Goal: Transaction & Acquisition: Purchase product/service

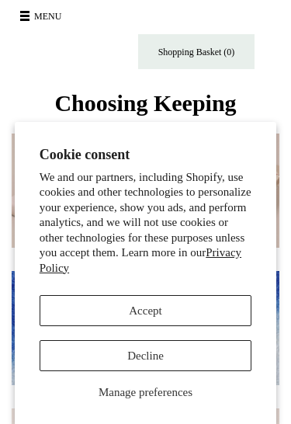
click at [220, 359] on button "Decline" at bounding box center [146, 355] width 213 height 31
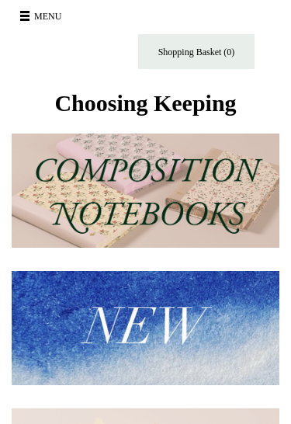
click at [29, 16] on span at bounding box center [24, 16] width 9 height 2
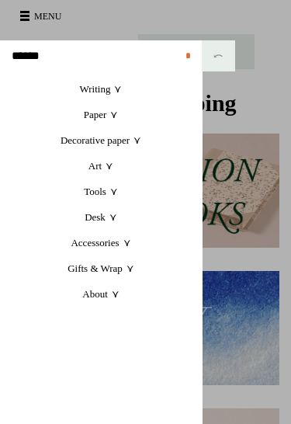
click at [119, 266] on link "Gifts & Wrap +" at bounding box center [101, 268] width 202 height 26
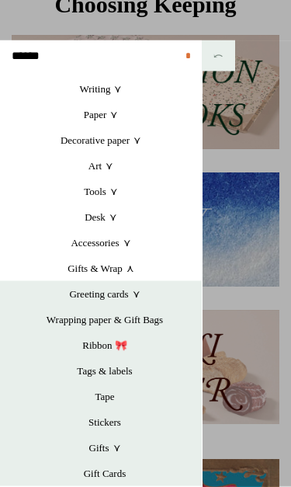
scroll to position [99, 0]
click at [125, 297] on link "Greeting cards +" at bounding box center [105, 294] width 194 height 26
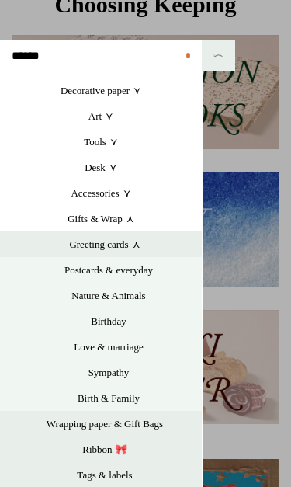
scroll to position [54, 0]
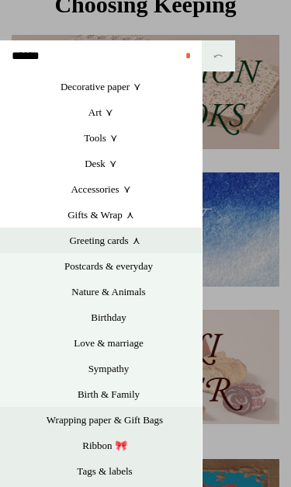
click at [137, 266] on link "Postcards & everyday" at bounding box center [109, 266] width 186 height 26
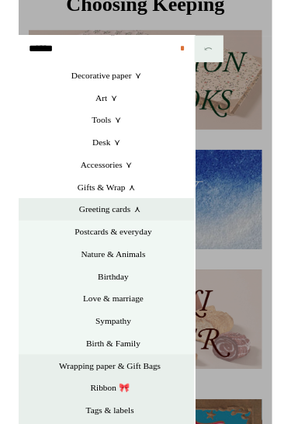
scroll to position [109, 0]
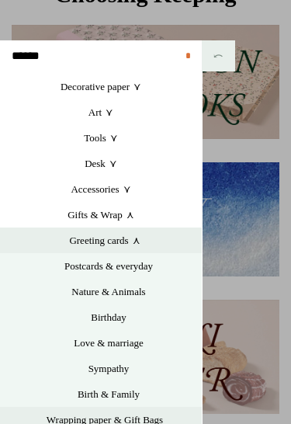
click at [259, 225] on link at bounding box center [145, 212] width 291 height 424
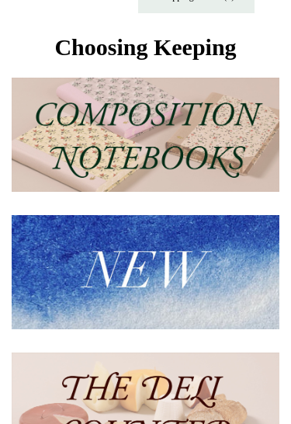
scroll to position [0, 0]
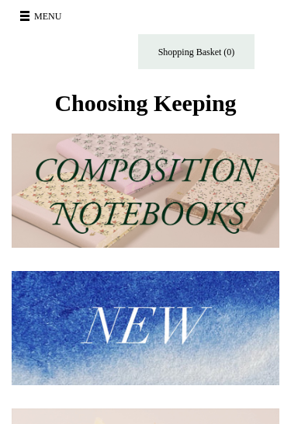
click at [38, 23] on button "Menu" at bounding box center [43, 16] width 55 height 25
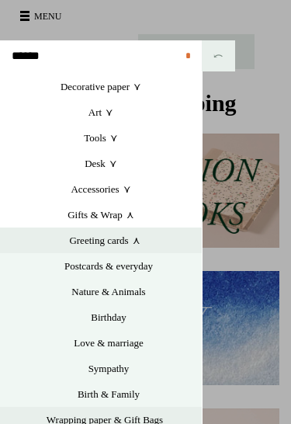
click at [130, 242] on link "Greeting cards +" at bounding box center [105, 241] width 194 height 26
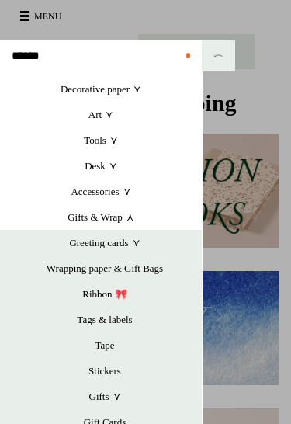
scroll to position [51, 0]
click at [110, 248] on link "Greeting cards +" at bounding box center [105, 243] width 194 height 26
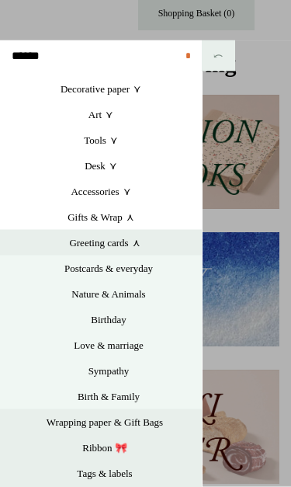
scroll to position [39, 0]
click at [134, 266] on link "Postcards & everyday" at bounding box center [109, 268] width 186 height 26
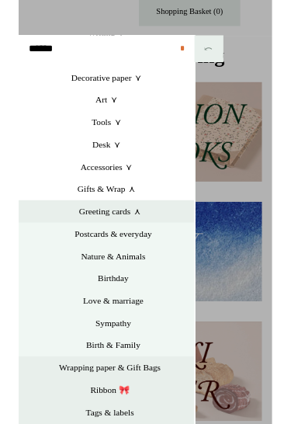
scroll to position [49, 0]
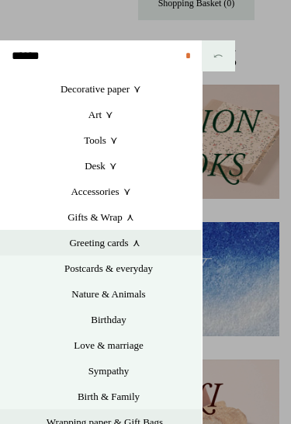
click at [116, 321] on link "Birthday" at bounding box center [109, 320] width 186 height 26
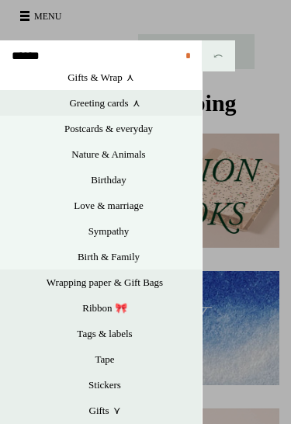
scroll to position [193, 0]
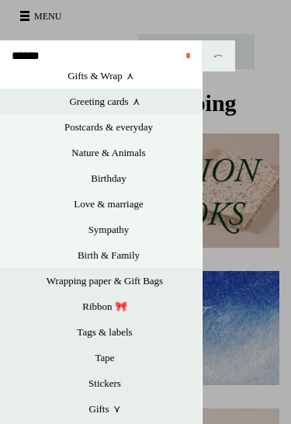
click at [144, 282] on link "Wrapping paper & Gift Bags" at bounding box center [105, 281] width 194 height 26
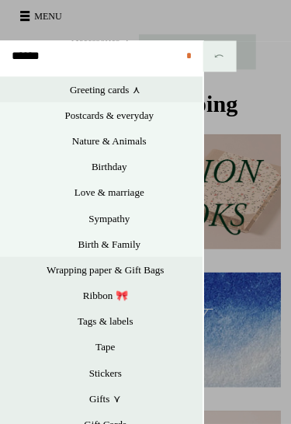
scroll to position [205, 0]
click at [116, 372] on link "Stickers" at bounding box center [105, 371] width 194 height 26
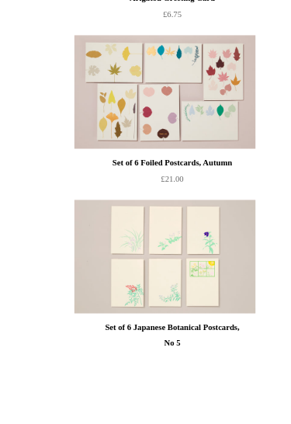
scroll to position [846, 0]
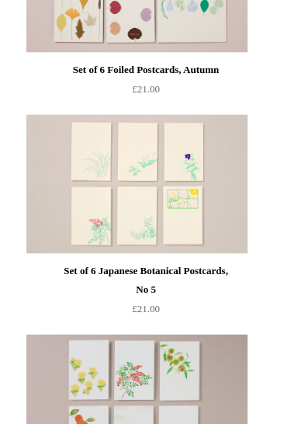
click at [98, 235] on img at bounding box center [136, 184] width 221 height 140
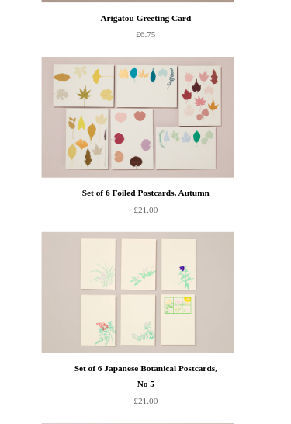
scroll to position [679, 0]
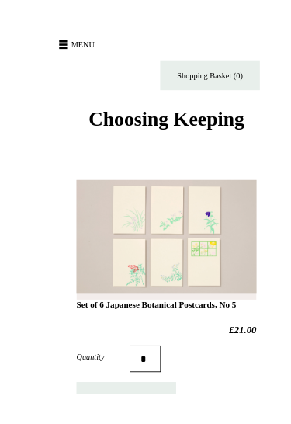
scroll to position [33, 0]
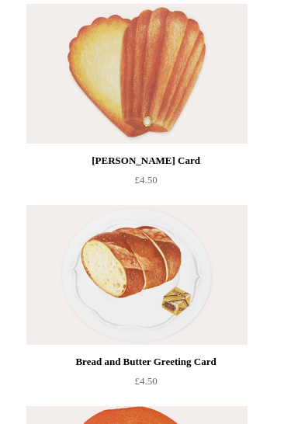
scroll to position [5906, 0]
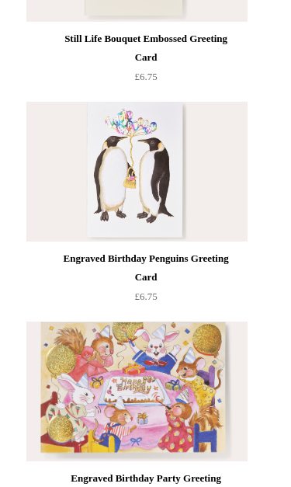
scroll to position [1098, 0]
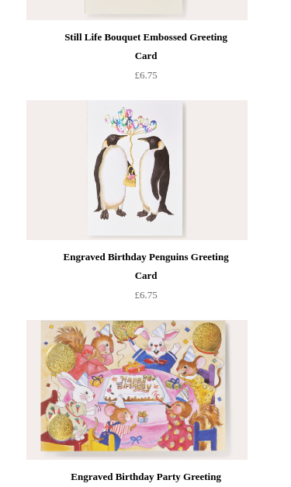
click at [159, 205] on img at bounding box center [136, 171] width 221 height 140
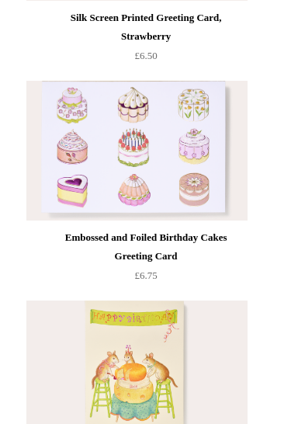
scroll to position [2627, 0]
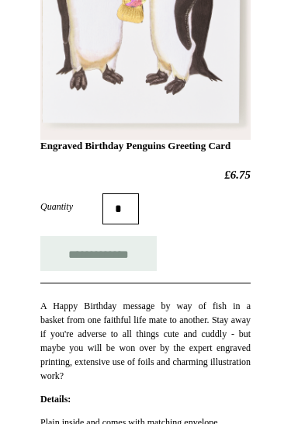
scroll to position [328, 0]
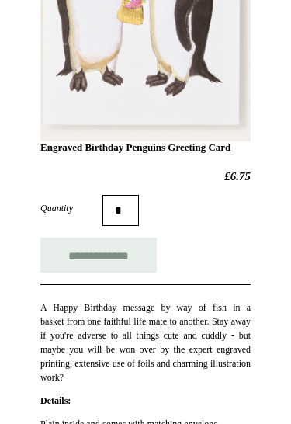
click at [118, 267] on input "**********" at bounding box center [98, 255] width 116 height 35
type input "**********"
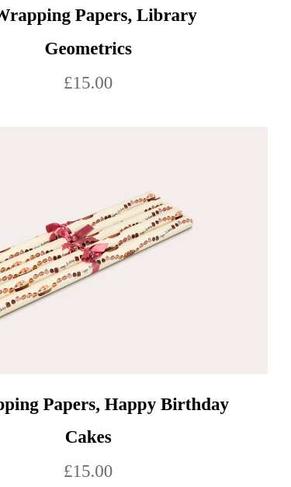
scroll to position [3110, 0]
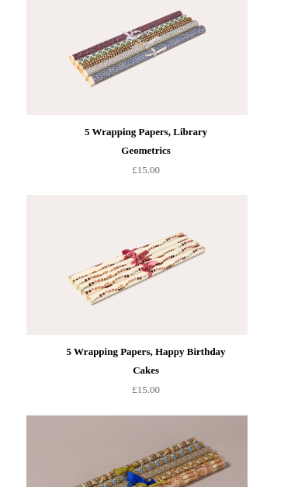
click at [198, 300] on img at bounding box center [136, 265] width 221 height 140
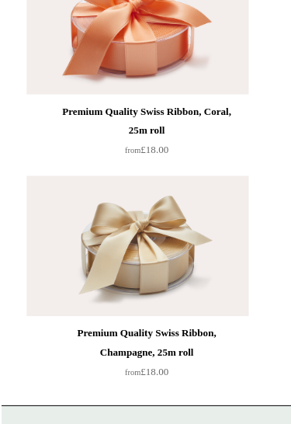
scroll to position [7389, 0]
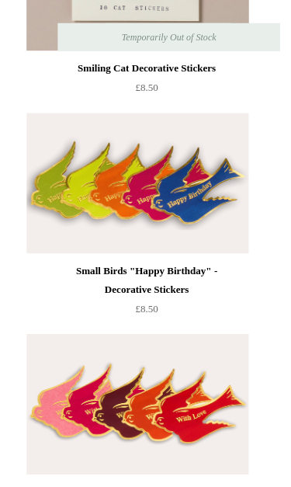
scroll to position [1249, 0]
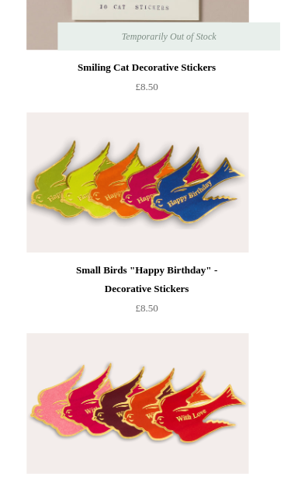
click at [183, 195] on img at bounding box center [136, 184] width 221 height 140
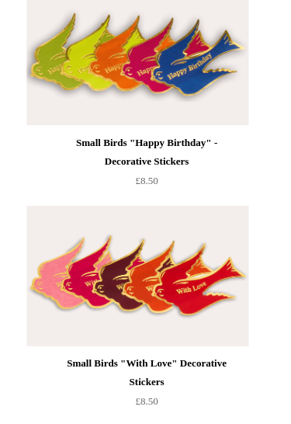
scroll to position [1378, 0]
click at [178, 298] on img at bounding box center [136, 275] width 221 height 140
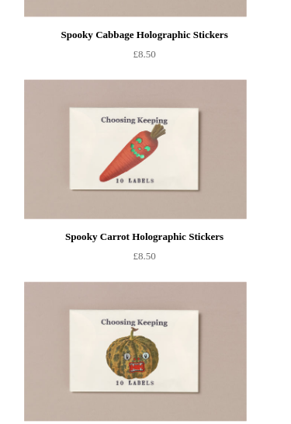
scroll to position [3189, 0]
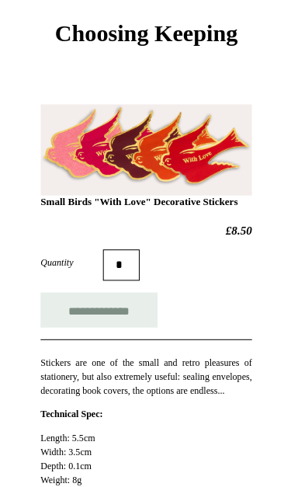
scroll to position [75, 0]
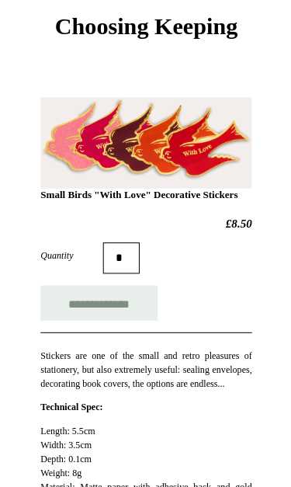
click at [126, 318] on input "**********" at bounding box center [98, 303] width 116 height 35
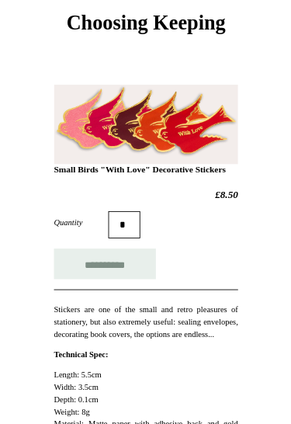
scroll to position [0, 0]
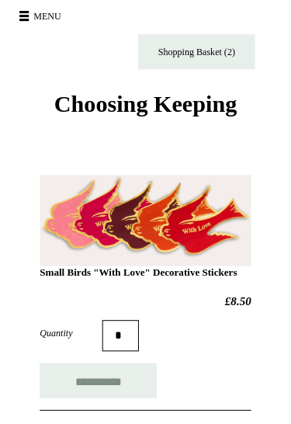
type input "**********"
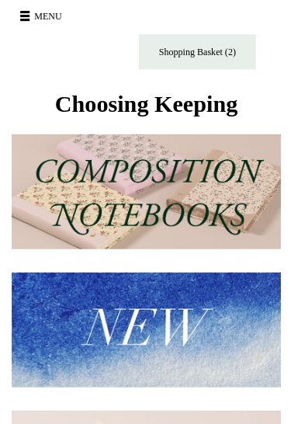
click at [28, 16] on span at bounding box center [24, 16] width 9 height 2
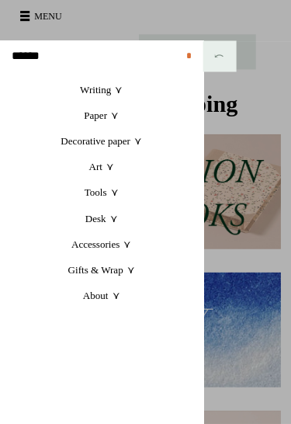
click at [83, 268] on link "Gifts & Wrap +" at bounding box center [101, 268] width 202 height 26
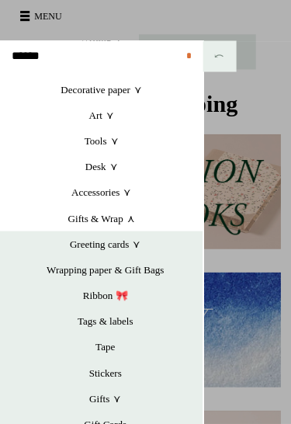
scroll to position [51, 0]
click at [106, 342] on link "Tape" at bounding box center [105, 345] width 194 height 26
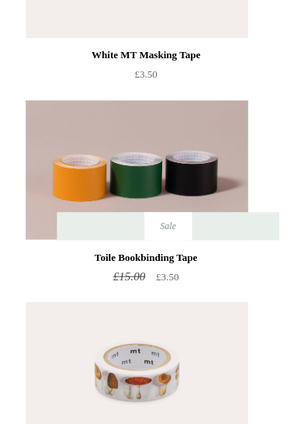
scroll to position [1682, 0]
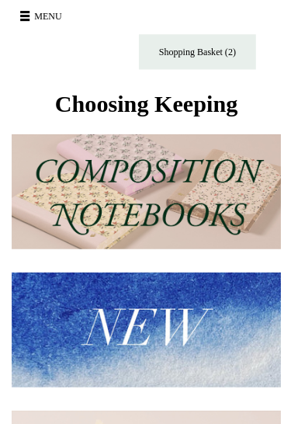
click at [31, 13] on button "Menu" at bounding box center [43, 16] width 55 height 25
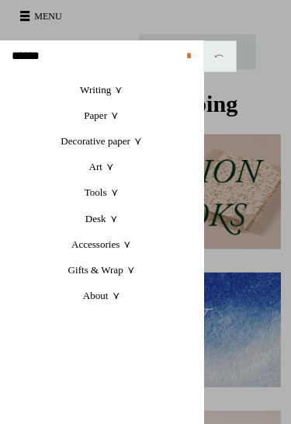
click at [96, 84] on link "Writing +" at bounding box center [101, 89] width 202 height 26
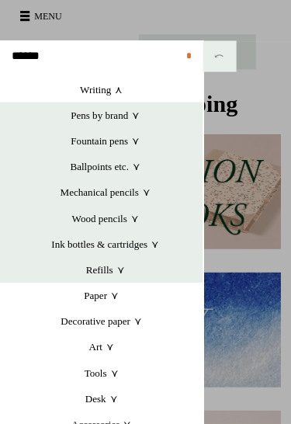
click at [126, 114] on link "Pens by brand +" at bounding box center [105, 115] width 194 height 26
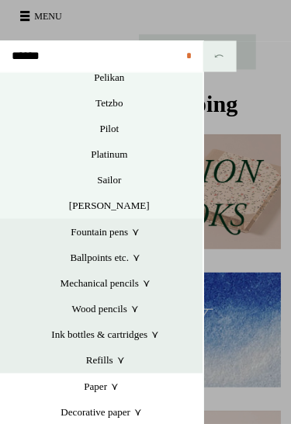
scroll to position [155, 0]
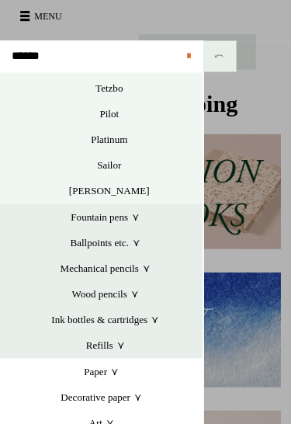
click at [125, 291] on link "Wood pencils +" at bounding box center [105, 293] width 194 height 26
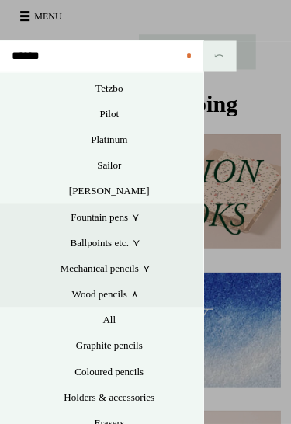
click at [113, 311] on link "All" at bounding box center [109, 318] width 186 height 26
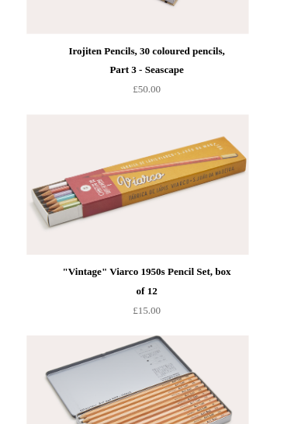
scroll to position [3107, 0]
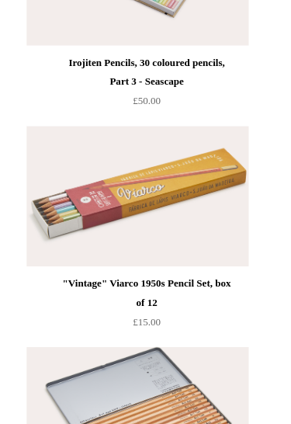
click at [164, 228] on img at bounding box center [136, 196] width 221 height 140
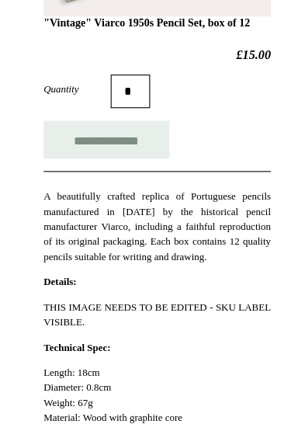
scroll to position [253, 0]
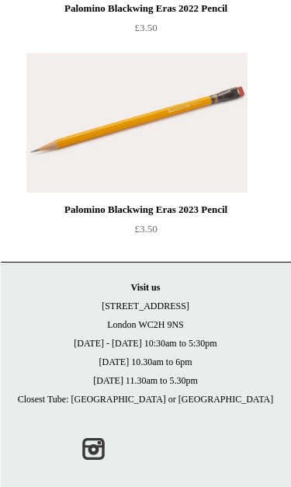
scroll to position [7244, 0]
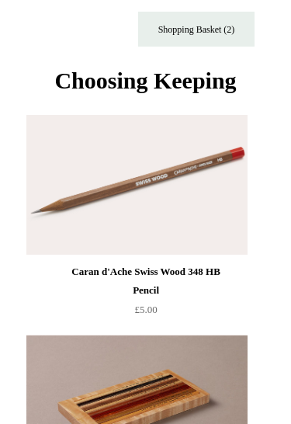
scroll to position [0, 0]
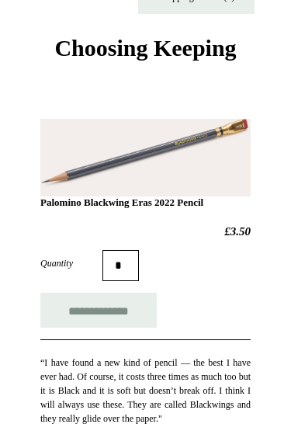
scroll to position [54, 0]
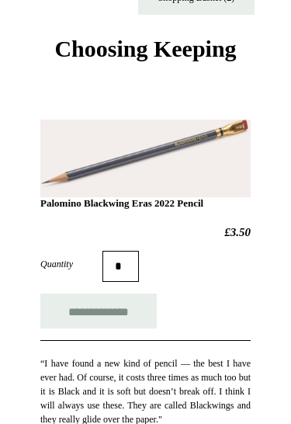
click at [132, 267] on input "*" at bounding box center [121, 266] width 36 height 31
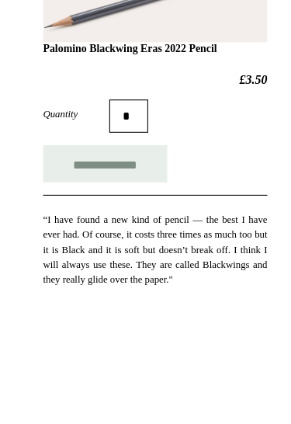
type input "*"
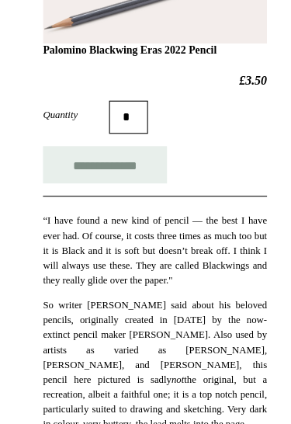
click at [130, 164] on input "**********" at bounding box center [98, 181] width 116 height 35
type input "**********"
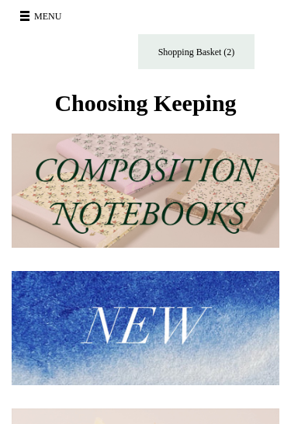
click at [43, 12] on button "Menu" at bounding box center [43, 16] width 55 height 25
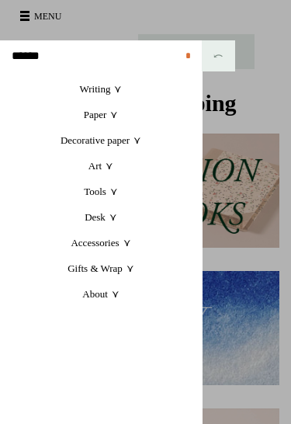
click at [107, 88] on link "Writing +" at bounding box center [101, 89] width 202 height 26
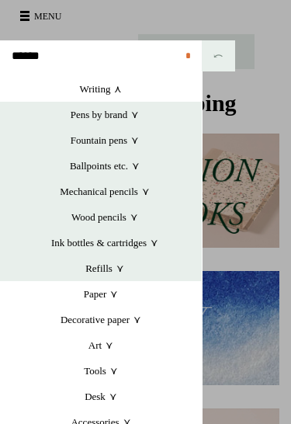
click at [123, 89] on link "Writing +" at bounding box center [101, 89] width 202 height 26
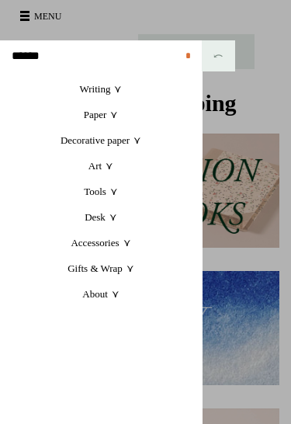
click at [104, 114] on link "Paper +" at bounding box center [101, 115] width 202 height 26
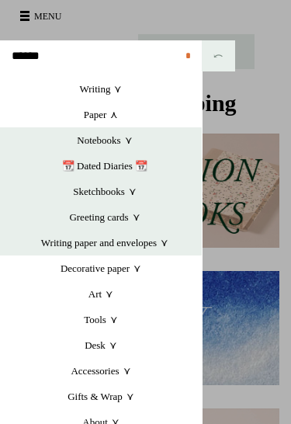
click at [108, 144] on link "Notebooks +" at bounding box center [105, 140] width 194 height 26
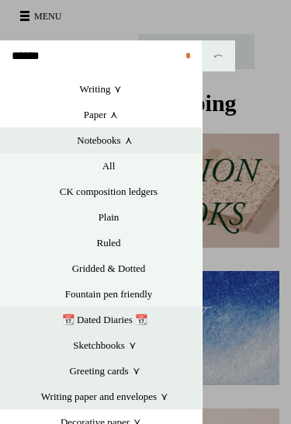
click at [113, 170] on link "All" at bounding box center [109, 166] width 186 height 26
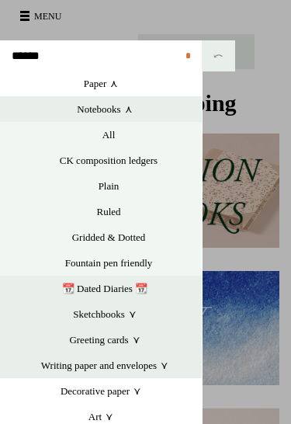
scroll to position [30, 0]
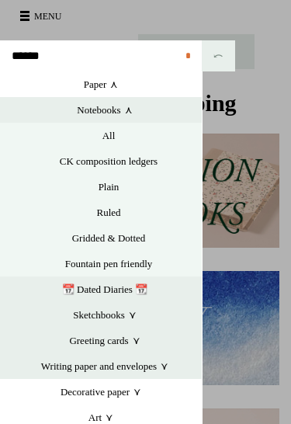
click at [123, 109] on link "Notebooks +" at bounding box center [105, 110] width 194 height 26
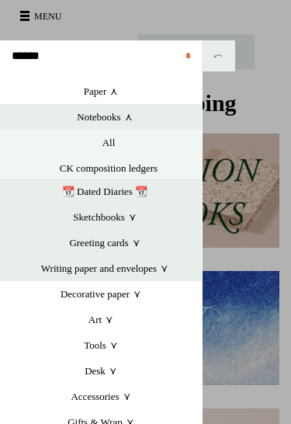
scroll to position [0, 0]
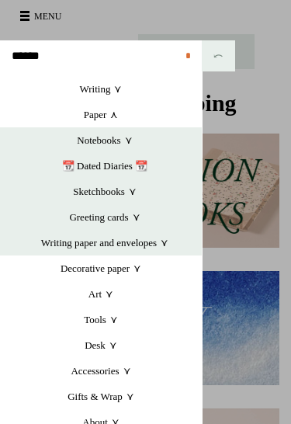
click at [112, 116] on link "Paper +" at bounding box center [101, 115] width 202 height 26
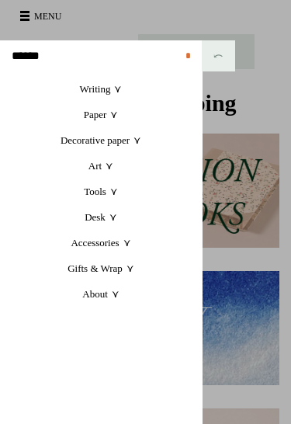
click at [107, 119] on link "Paper +" at bounding box center [101, 115] width 202 height 26
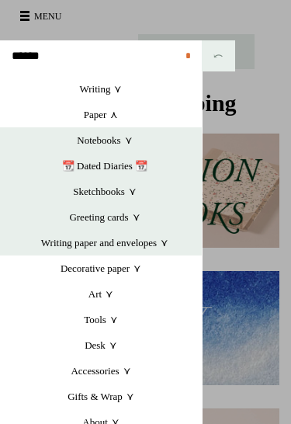
click at [111, 141] on link "Notebooks +" at bounding box center [105, 140] width 194 height 26
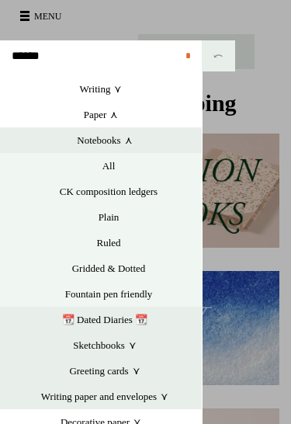
click at [110, 166] on link "All" at bounding box center [109, 166] width 186 height 26
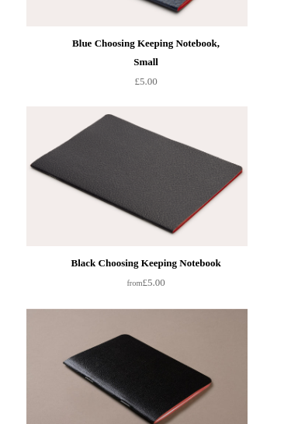
scroll to position [7955, 0]
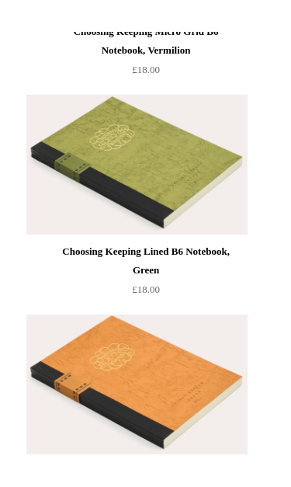
scroll to position [296, 0]
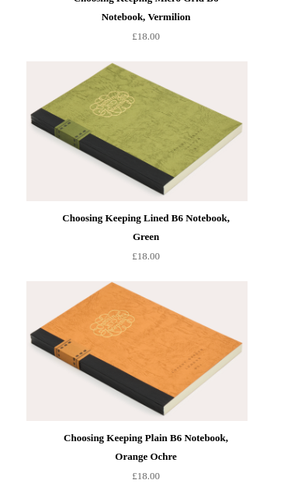
click at [173, 159] on img at bounding box center [136, 131] width 221 height 140
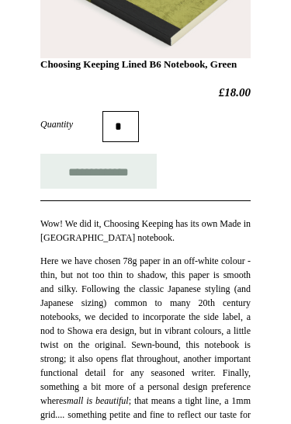
scroll to position [255, 0]
click at [110, 188] on input "**********" at bounding box center [98, 171] width 116 height 35
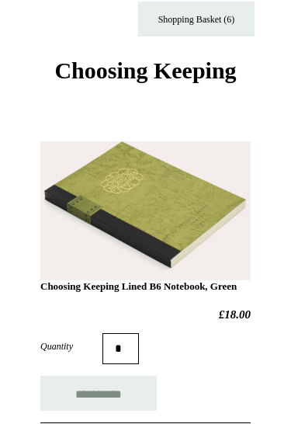
scroll to position [0, 0]
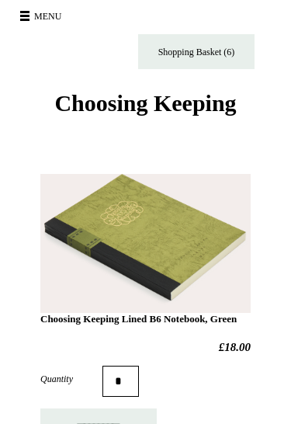
click at [231, 52] on link "Shopping Basket (6)" at bounding box center [196, 51] width 116 height 35
type input "**********"
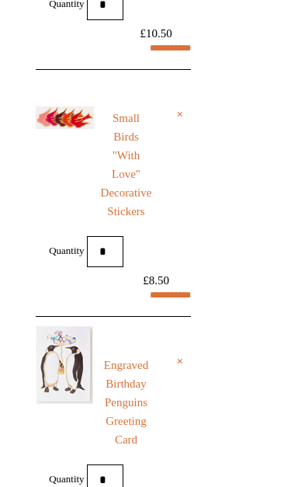
select select "**********"
type input "********"
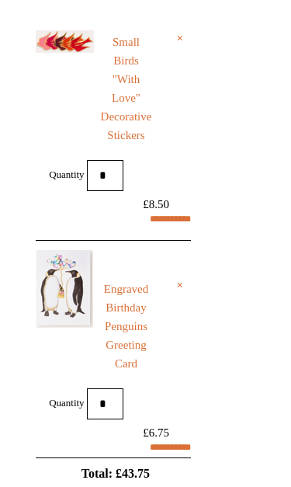
select select "*******"
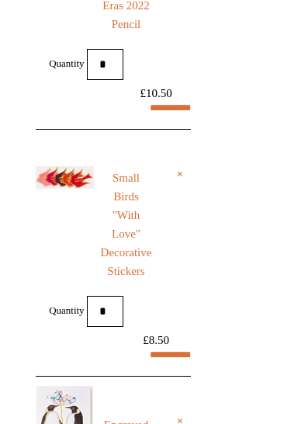
scroll to position [396, 0]
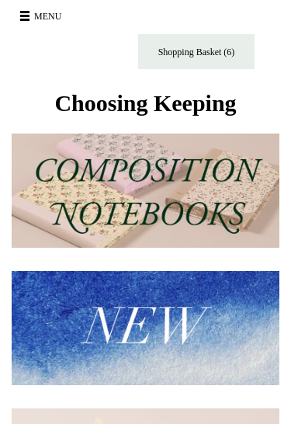
click at [27, 19] on span at bounding box center [24, 20] width 9 height 2
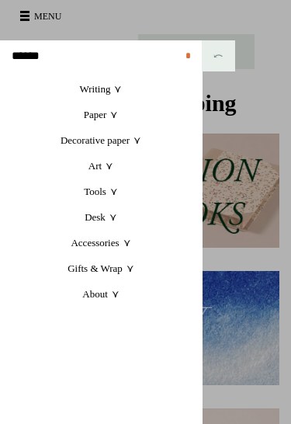
click at [104, 220] on link "Desk +" at bounding box center [101, 217] width 202 height 26
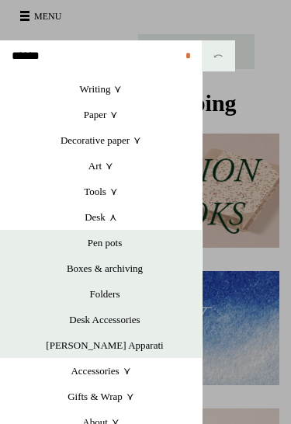
click at [115, 217] on link "Desk +" at bounding box center [101, 217] width 202 height 26
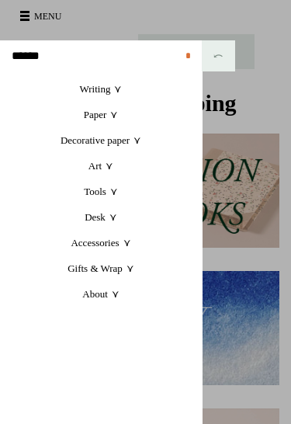
click at [111, 246] on link "Accessories +" at bounding box center [101, 243] width 202 height 26
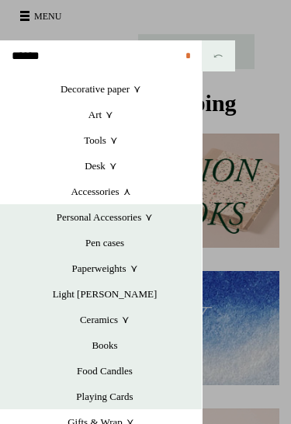
scroll to position [51, 0]
click at [109, 270] on link "Paperweights +" at bounding box center [105, 268] width 194 height 26
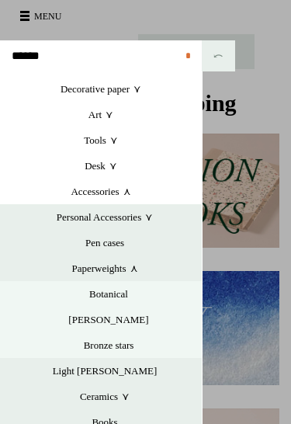
click at [137, 275] on link "Paperweights +" at bounding box center [105, 268] width 194 height 26
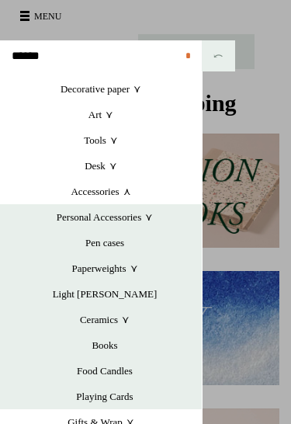
click at [115, 294] on link "Light [PERSON_NAME]" at bounding box center [105, 294] width 194 height 26
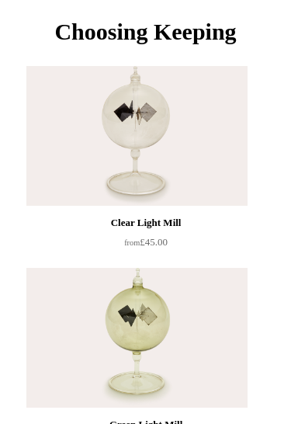
scroll to position [47, 0]
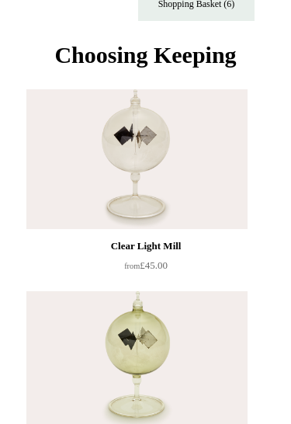
click at [148, 153] on img at bounding box center [136, 160] width 221 height 140
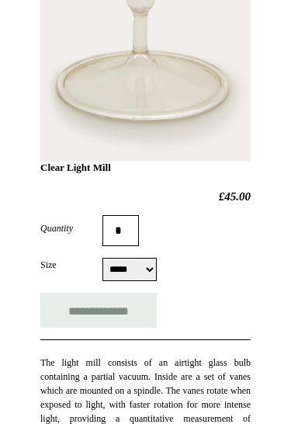
scroll to position [432, 0]
